Goal: Information Seeking & Learning: Understand process/instructions

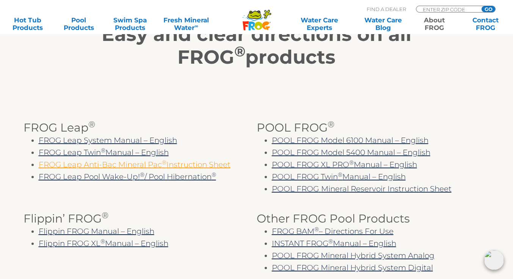
click at [126, 162] on link "FROG Leap Anti-Bac Mineral Pac ® Instruction Sheet" at bounding box center [135, 164] width 192 height 9
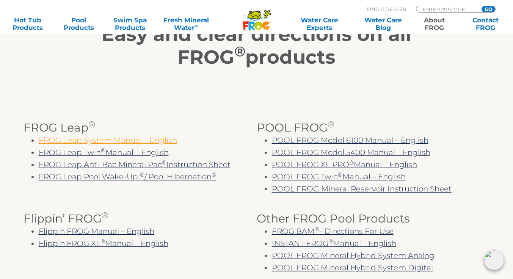
click at [124, 141] on link "FROG Leap System Manual – English" at bounding box center [108, 140] width 138 height 9
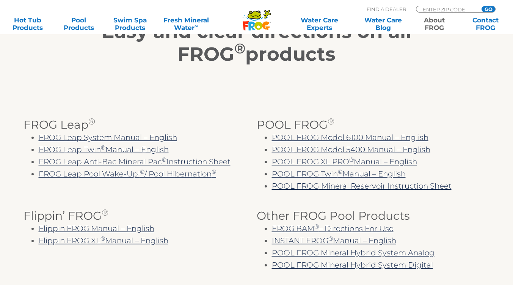
scroll to position [138, 0]
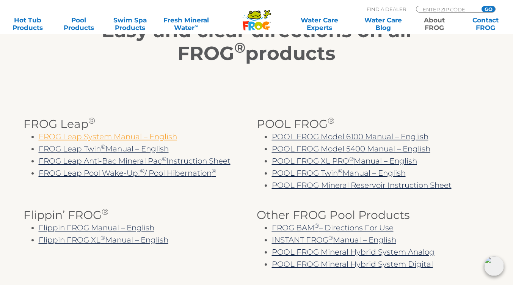
click at [80, 137] on link "FROG Leap System Manual – English" at bounding box center [108, 136] width 138 height 9
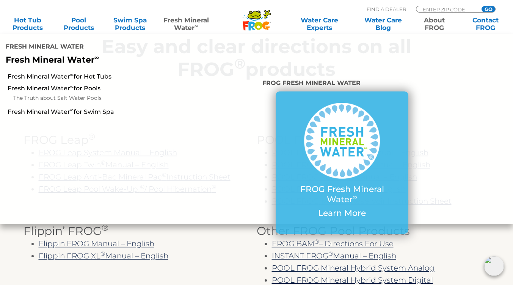
click at [221, 155] on li at bounding box center [214, 146] width 86 height 153
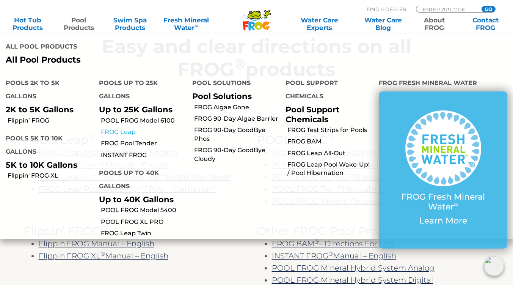
click at [125, 132] on link "FROG Leap" at bounding box center [144, 132] width 86 height 8
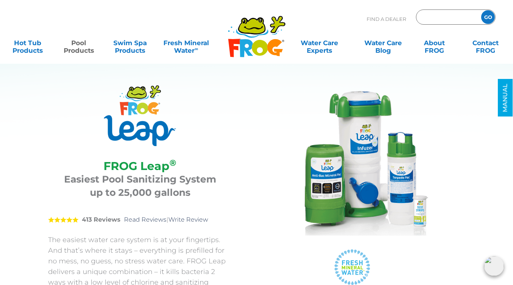
click at [430, 19] on input "Zip Code Form" at bounding box center [447, 17] width 51 height 11
type input "71111"
click at [485, 20] on input "GO" at bounding box center [488, 17] width 14 height 14
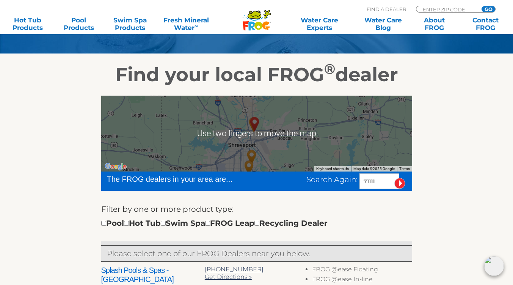
scroll to position [101, 0]
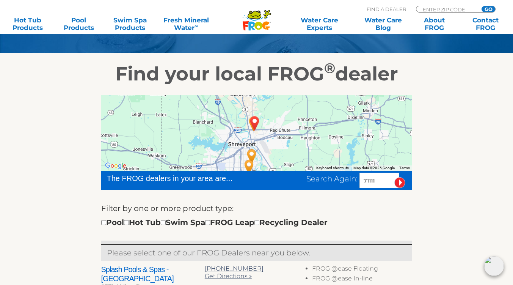
click at [253, 122] on img "BOSSIER CITY, LA 71111" at bounding box center [254, 123] width 23 height 27
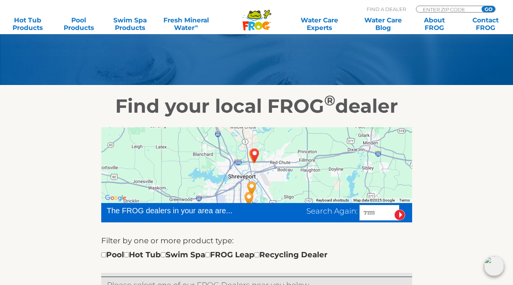
scroll to position [0, 0]
